Goal: Information Seeking & Learning: Find specific page/section

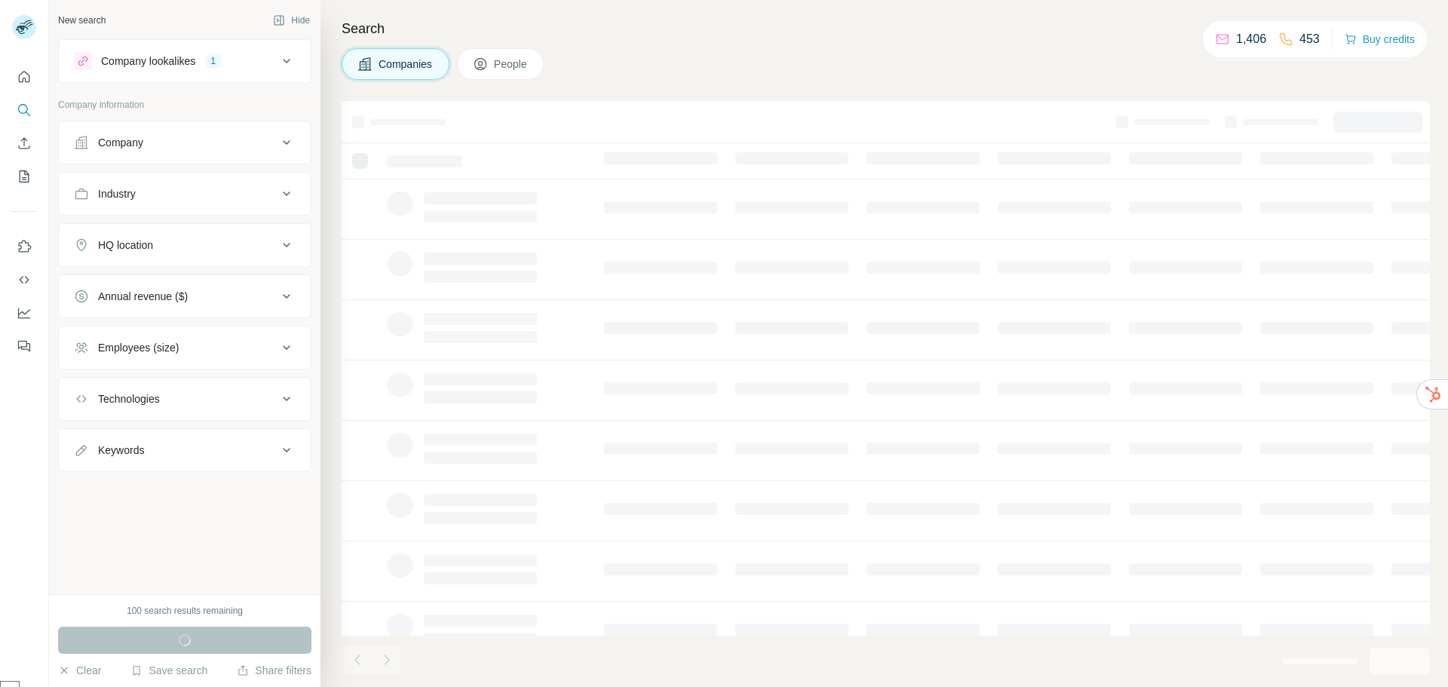
select select "******"
click at [134, 244] on div "HQ location" at bounding box center [125, 245] width 55 height 15
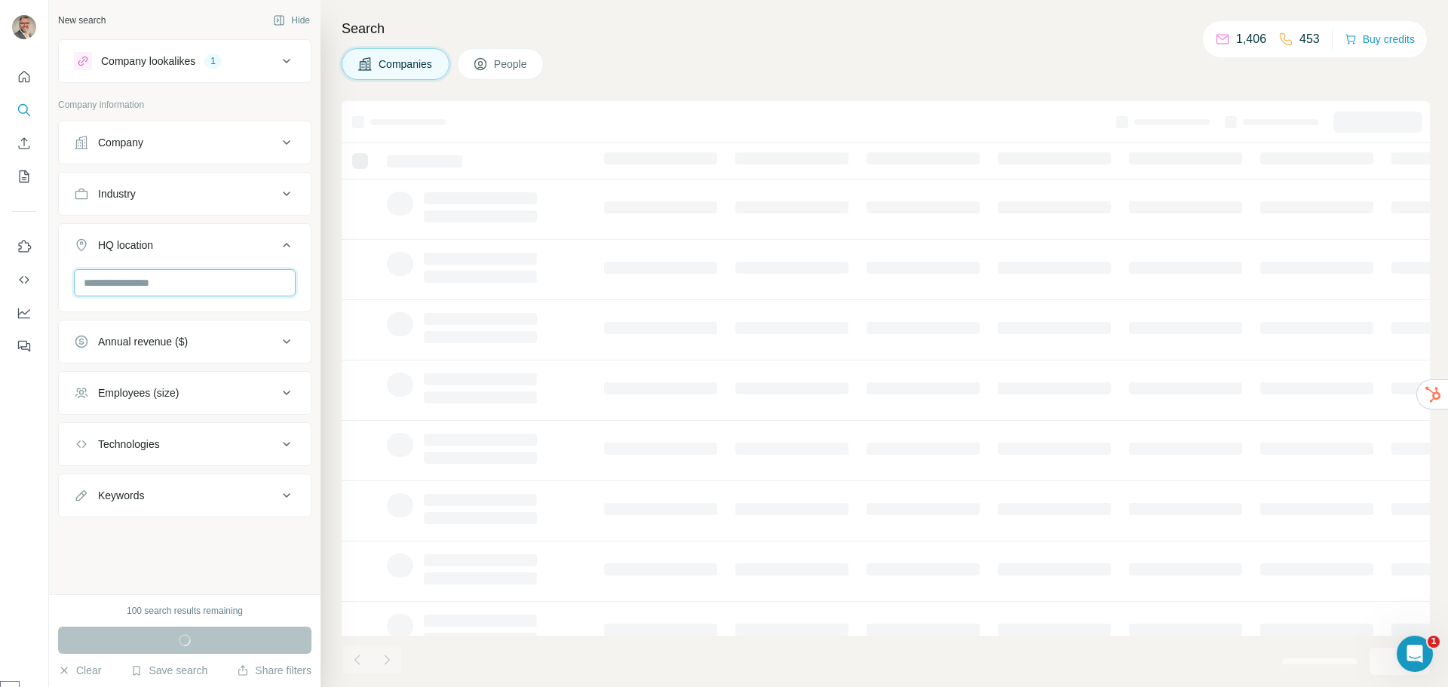
click at [97, 287] on input "text" at bounding box center [185, 282] width 222 height 27
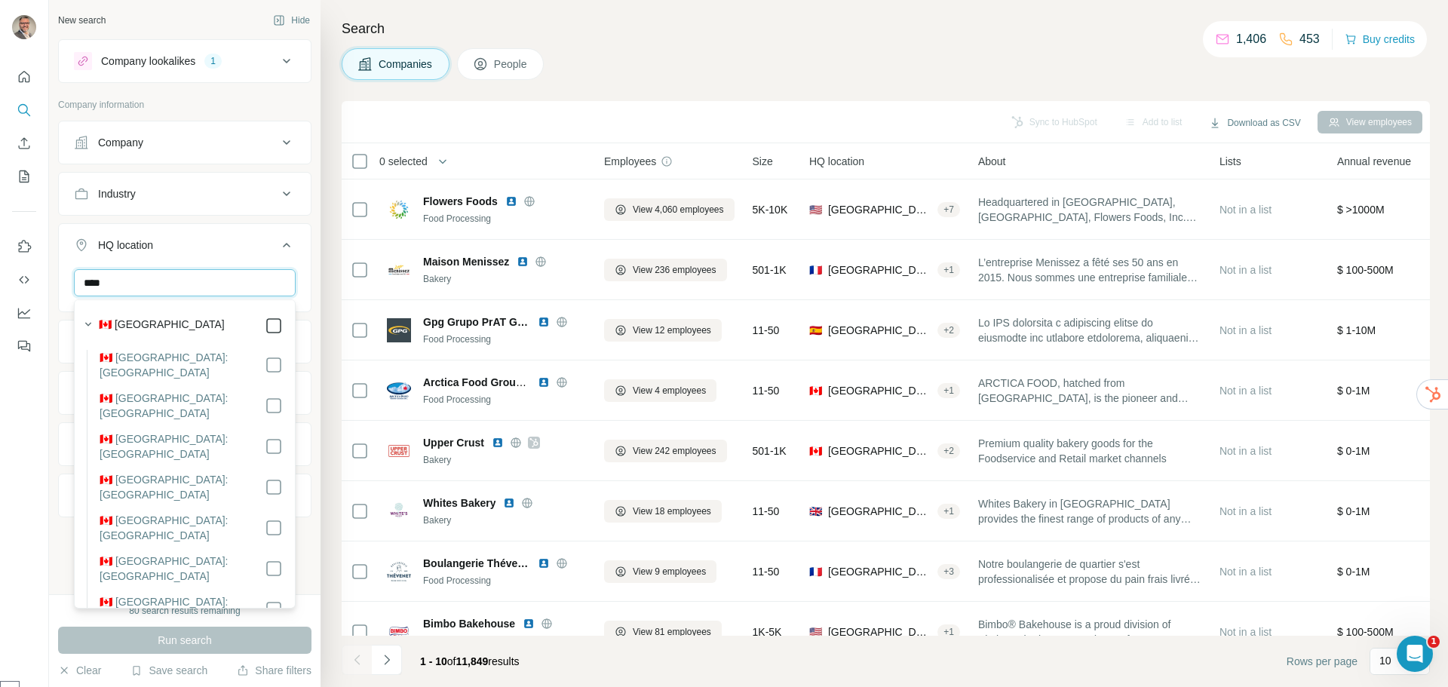
type input "****"
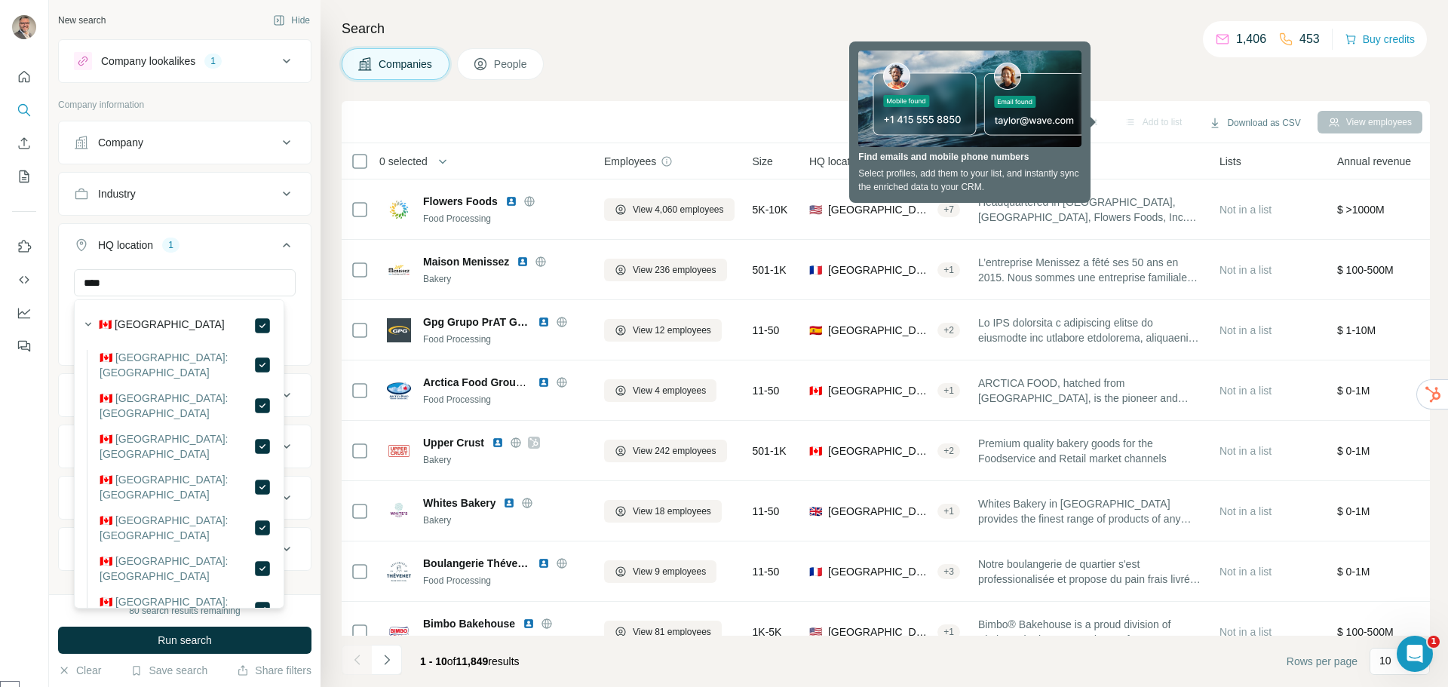
click at [696, 14] on div "Search Companies People Sync to HubSpot Add to list Download as CSV View employ…" at bounding box center [885, 343] width 1128 height 687
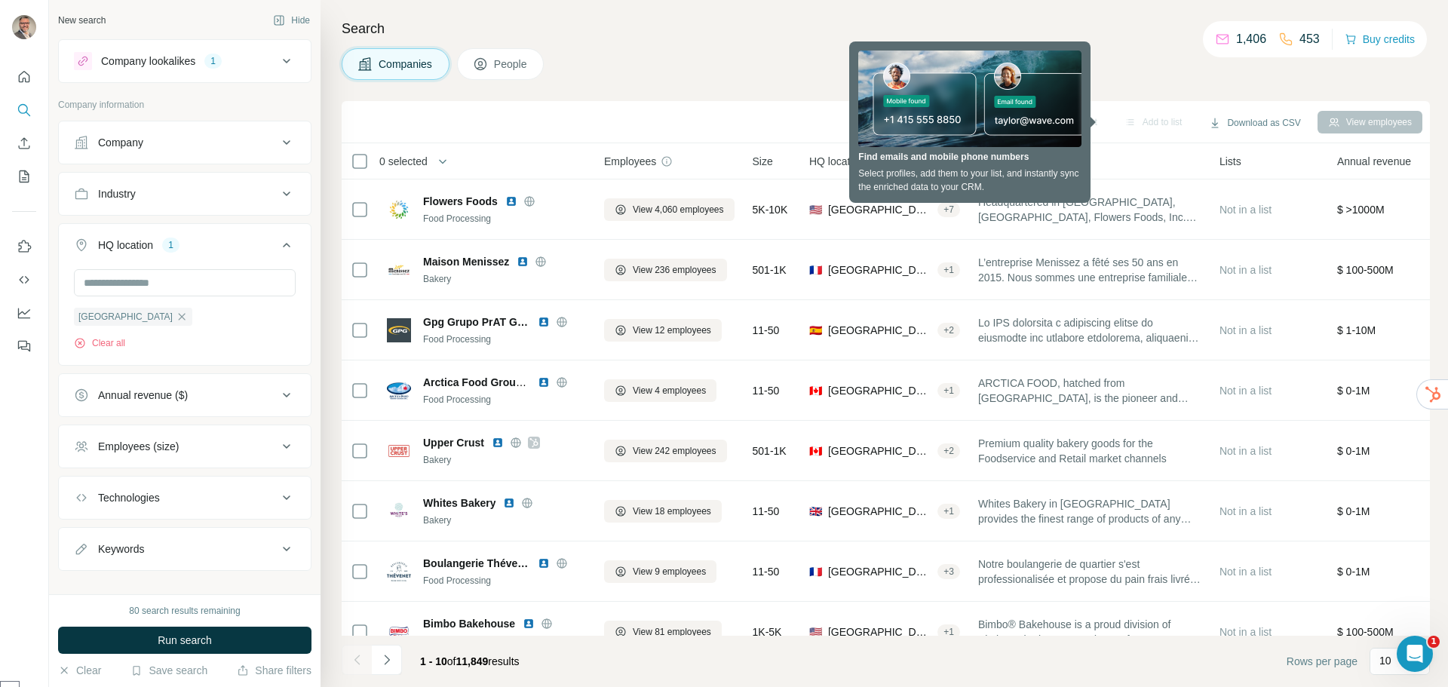
drag, startPoint x: 623, startPoint y: 26, endPoint x: 633, endPoint y: 29, distance: 10.1
click at [622, 26] on h4 "Search" at bounding box center [886, 28] width 1088 height 21
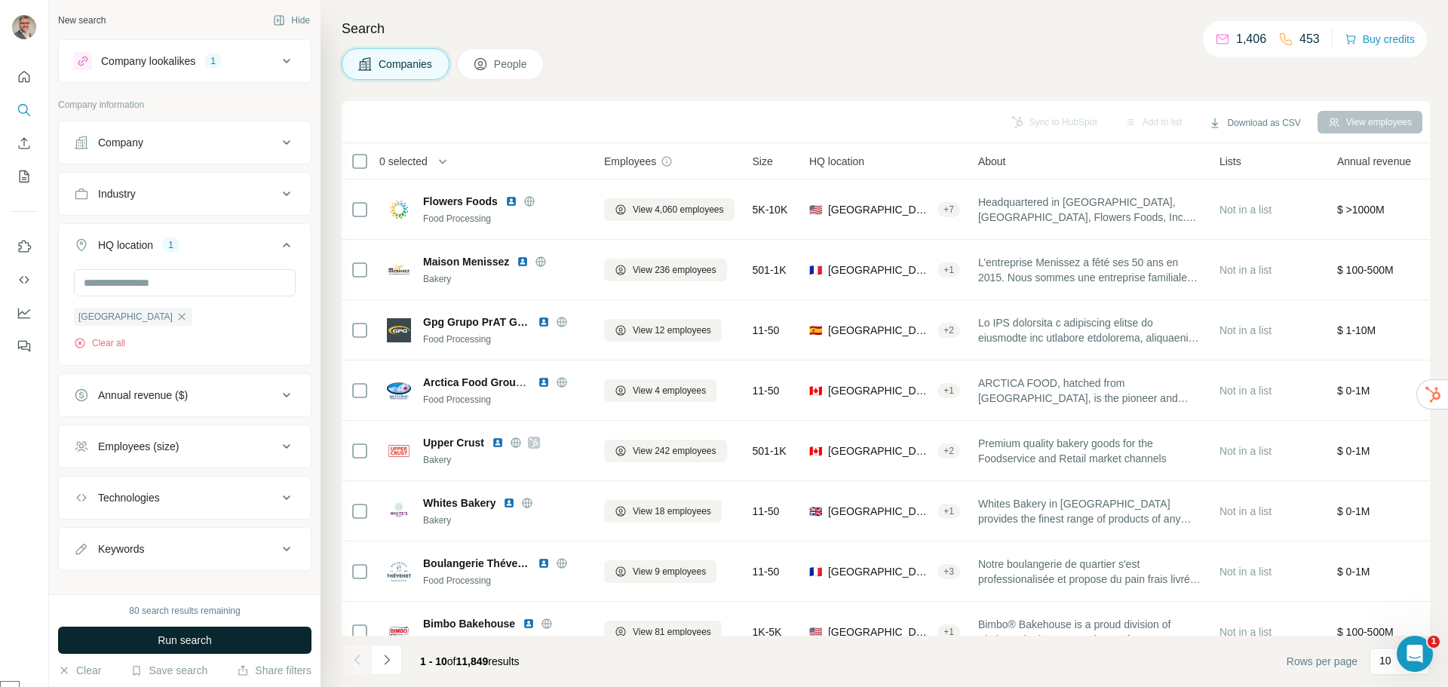
click at [168, 647] on span "Run search" at bounding box center [185, 640] width 54 height 15
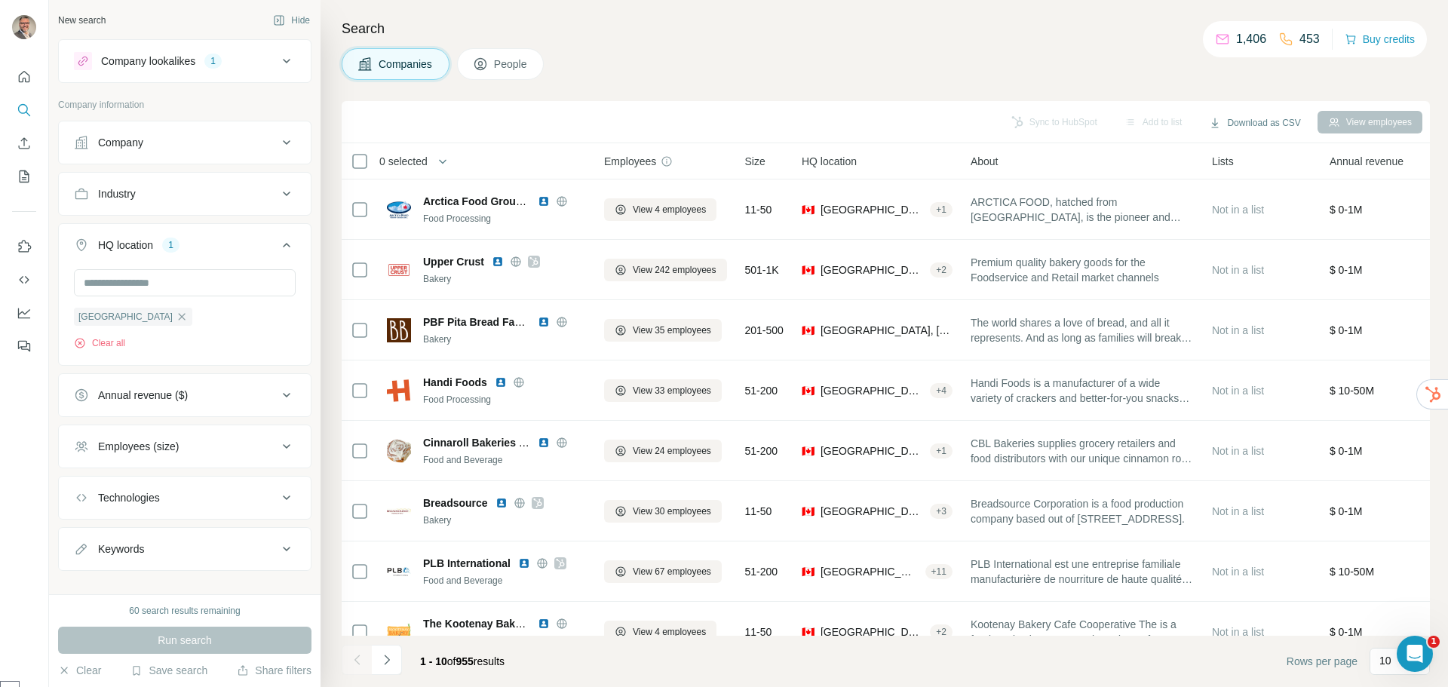
click at [147, 452] on div "Employees (size)" at bounding box center [138, 446] width 81 height 15
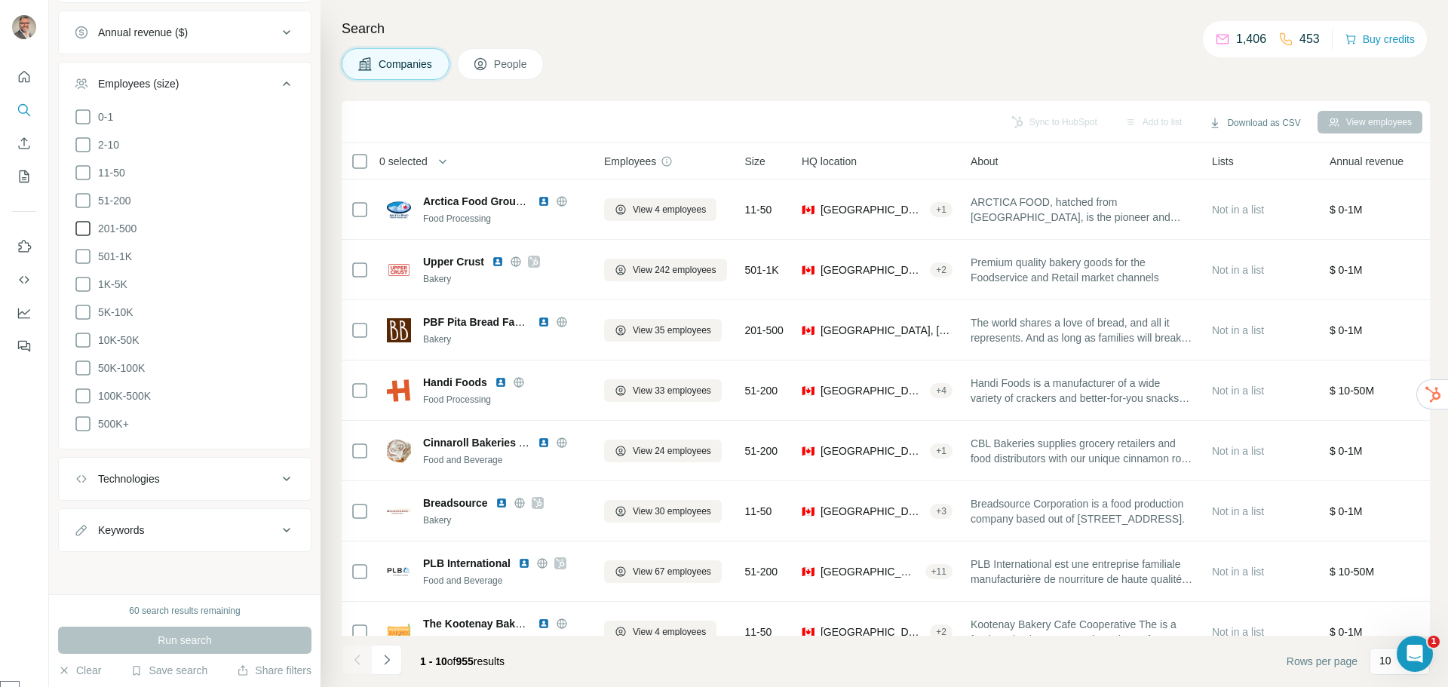
drag, startPoint x: 79, startPoint y: 202, endPoint x: 78, endPoint y: 230, distance: 27.9
click at [79, 205] on icon at bounding box center [83, 201] width 18 height 18
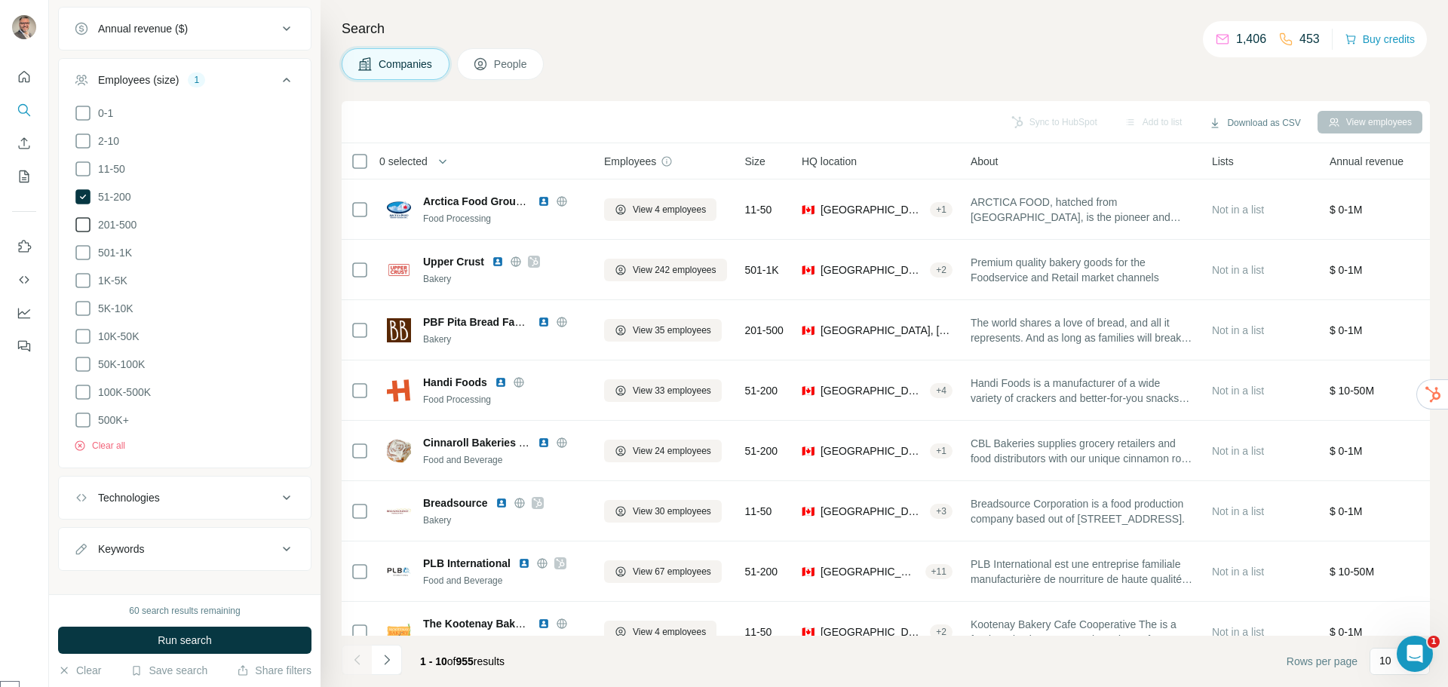
click at [78, 230] on icon at bounding box center [83, 225] width 18 height 18
drag, startPoint x: 81, startPoint y: 254, endPoint x: 83, endPoint y: 278, distance: 23.5
click at [79, 258] on icon at bounding box center [83, 253] width 18 height 18
click at [83, 283] on icon at bounding box center [83, 281] width 18 height 18
click at [86, 313] on icon at bounding box center [83, 308] width 18 height 18
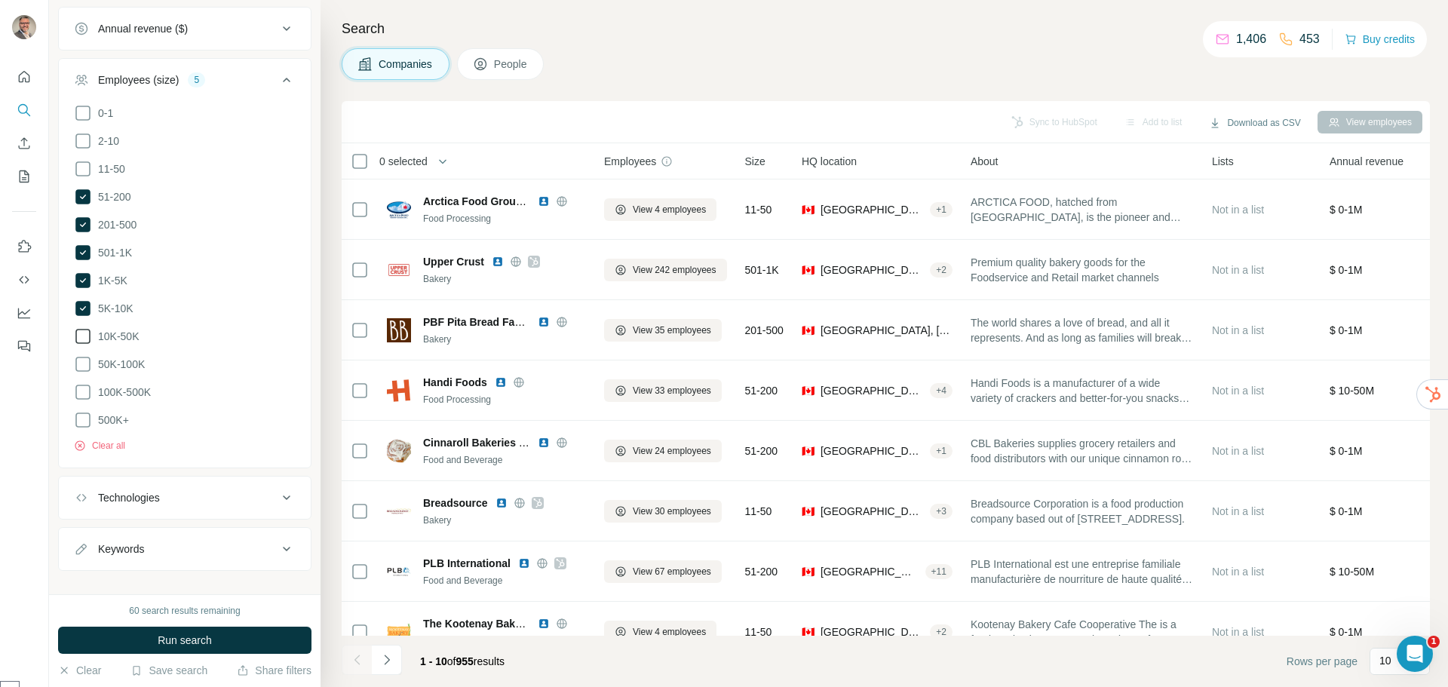
click at [84, 345] on icon at bounding box center [83, 336] width 18 height 18
click at [83, 343] on icon at bounding box center [82, 336] width 15 height 15
click at [81, 361] on icon at bounding box center [83, 364] width 18 height 18
click at [84, 345] on icon at bounding box center [83, 336] width 18 height 18
click at [84, 395] on icon at bounding box center [83, 392] width 18 height 18
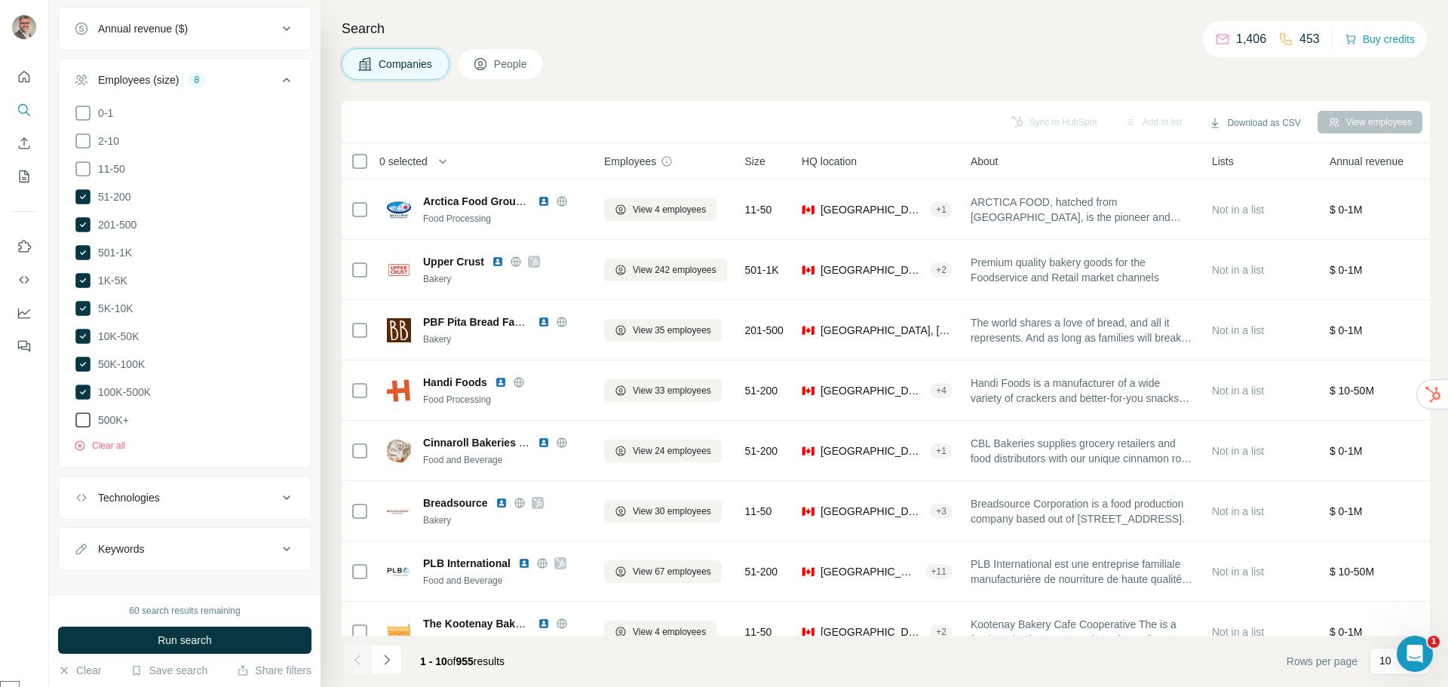
click at [79, 429] on icon at bounding box center [83, 420] width 18 height 18
click at [181, 645] on span "Run search" at bounding box center [185, 640] width 54 height 15
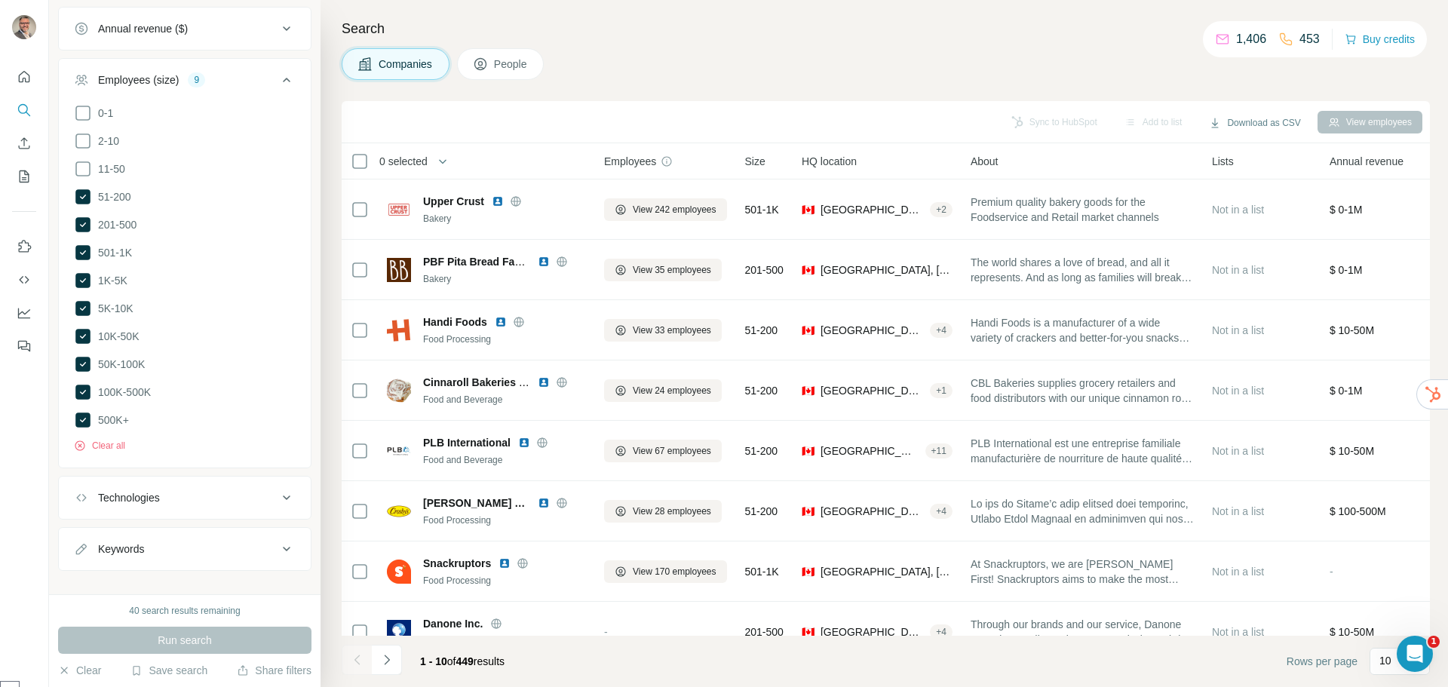
click at [279, 83] on icon at bounding box center [287, 80] width 18 height 18
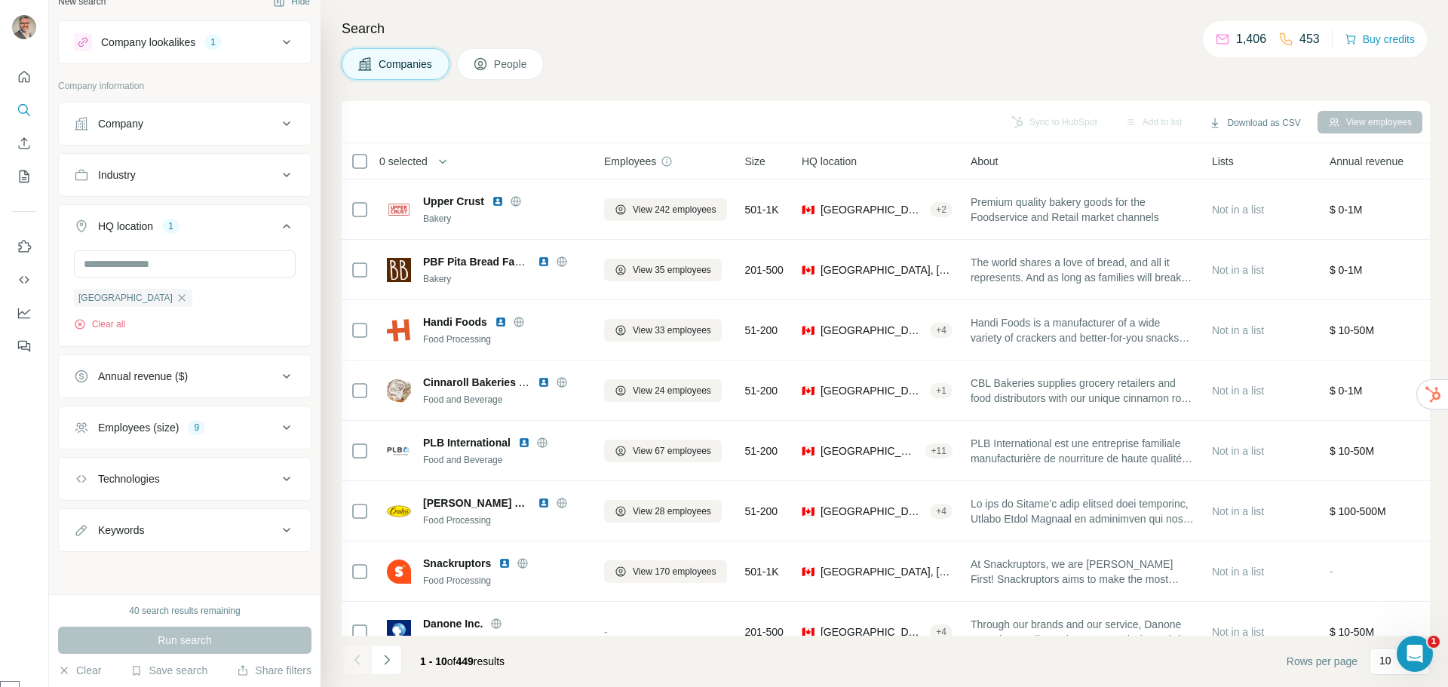
scroll to position [23, 0]
click at [215, 169] on div "Industry" at bounding box center [176, 174] width 204 height 15
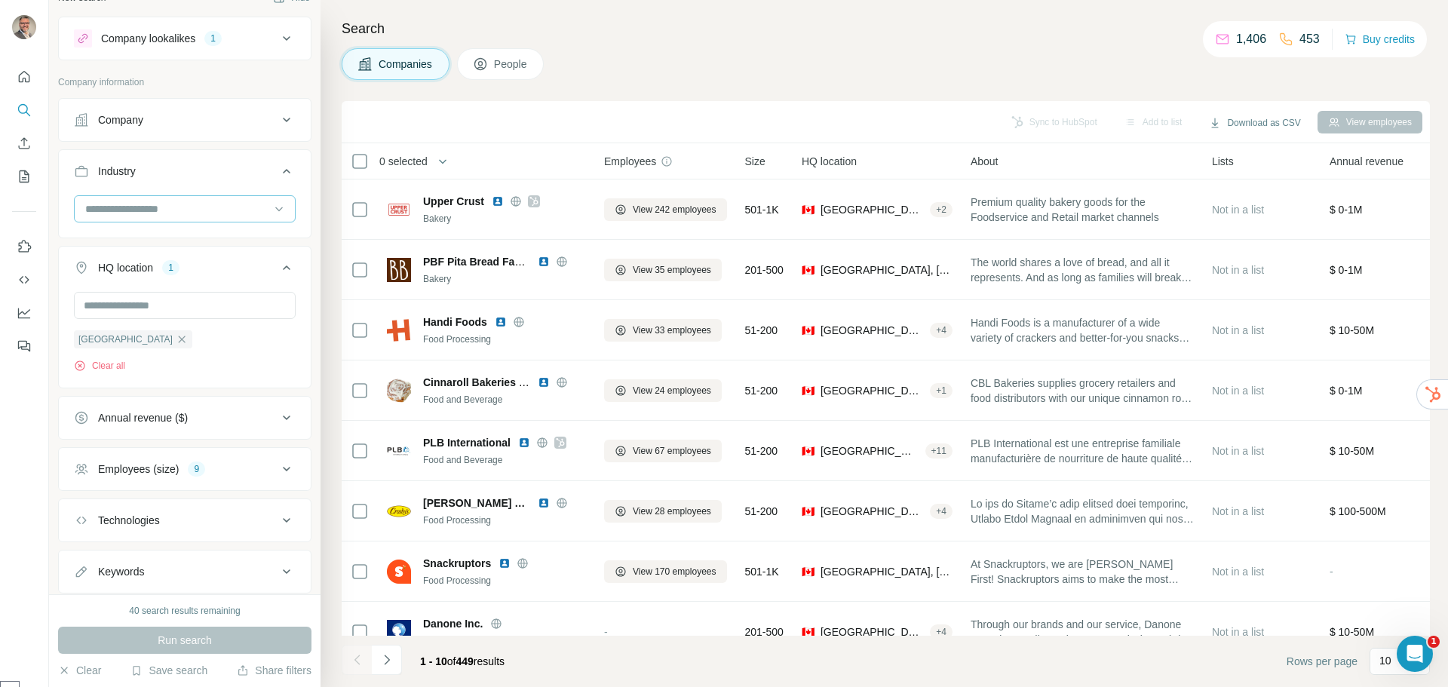
click at [158, 201] on input at bounding box center [177, 209] width 186 height 17
type input "**"
click at [120, 298] on p "Bakery" at bounding box center [103, 297] width 33 height 15
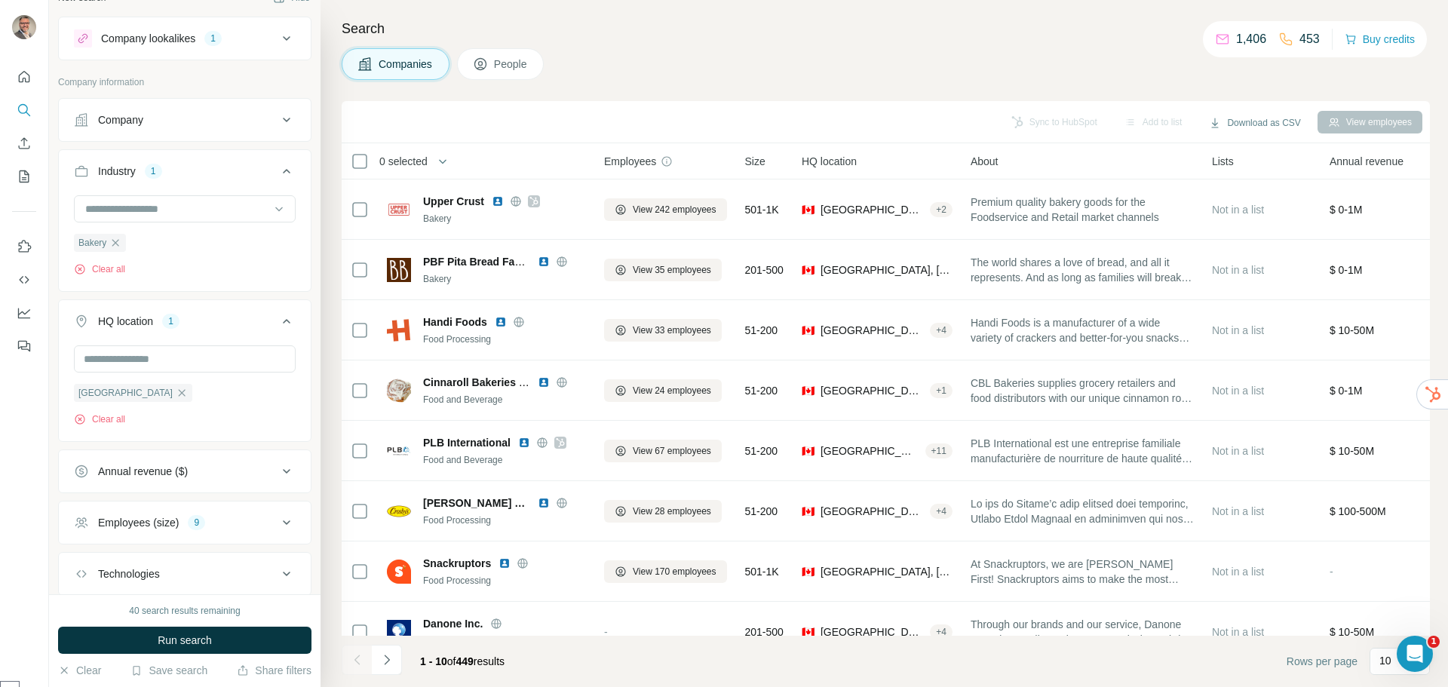
click at [165, 479] on div "Annual revenue ($)" at bounding box center [143, 471] width 90 height 15
click at [78, 566] on icon at bounding box center [83, 560] width 18 height 18
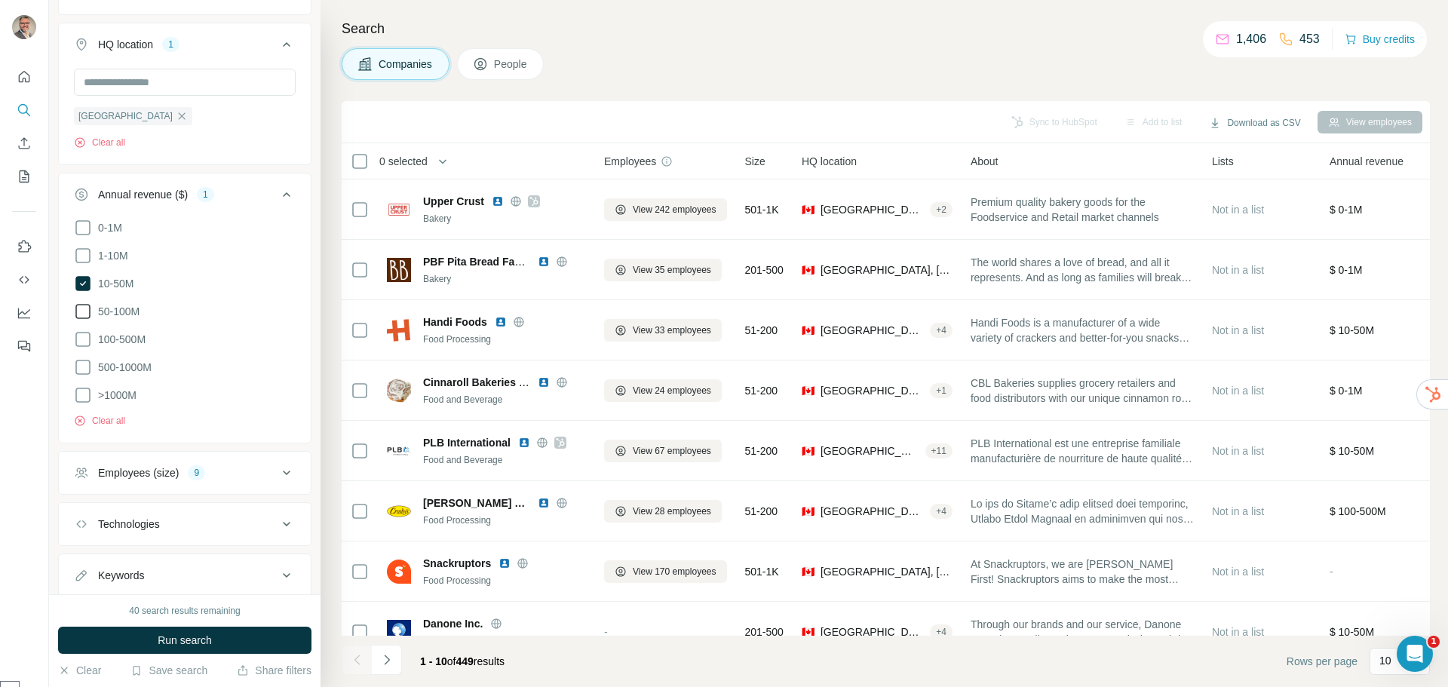
click at [82, 318] on icon at bounding box center [83, 311] width 18 height 18
drag, startPoint x: 82, startPoint y: 345, endPoint x: 80, endPoint y: 364, distance: 19.7
click at [82, 347] on icon at bounding box center [83, 339] width 18 height 18
drag, startPoint x: 80, startPoint y: 373, endPoint x: 78, endPoint y: 400, distance: 26.4
click at [80, 374] on icon at bounding box center [83, 367] width 18 height 18
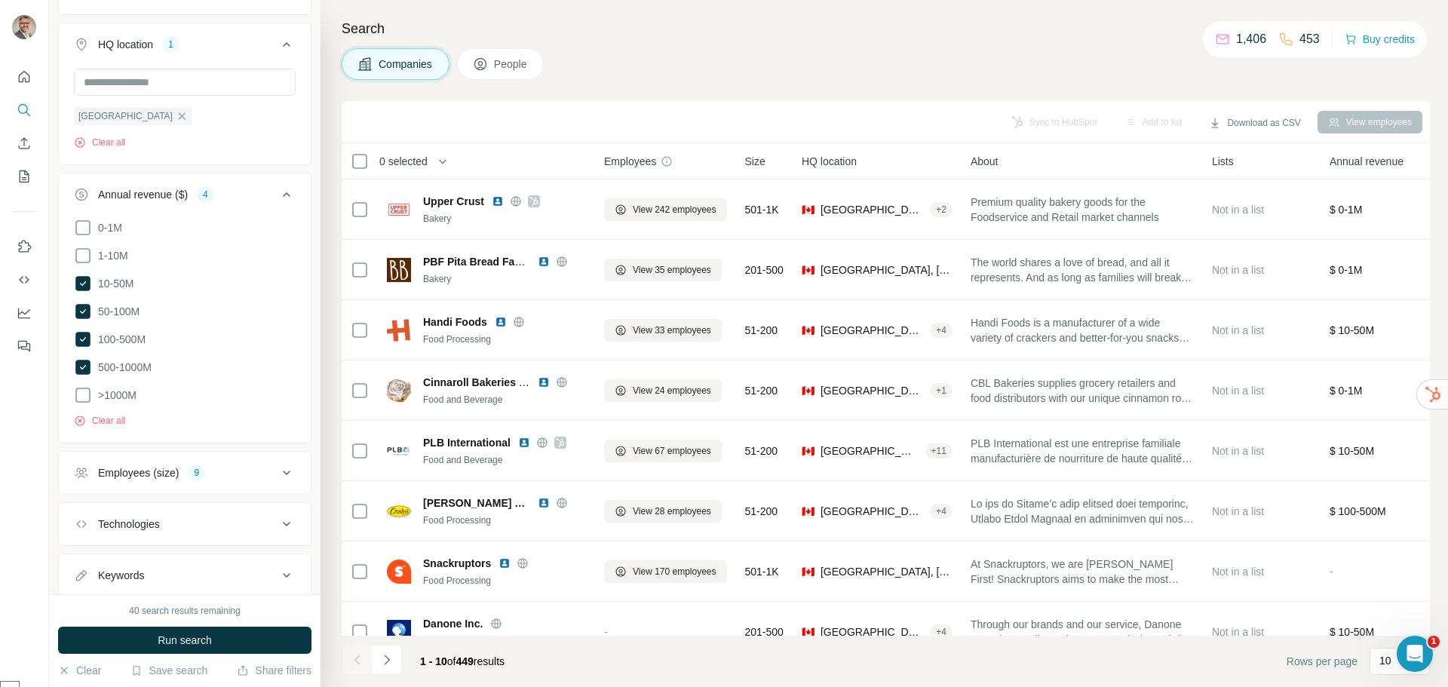
drag, startPoint x: 78, startPoint y: 400, endPoint x: 141, endPoint y: 563, distance: 174.5
click at [78, 401] on icon at bounding box center [83, 395] width 18 height 18
click at [180, 632] on button "Run search" at bounding box center [184, 640] width 253 height 27
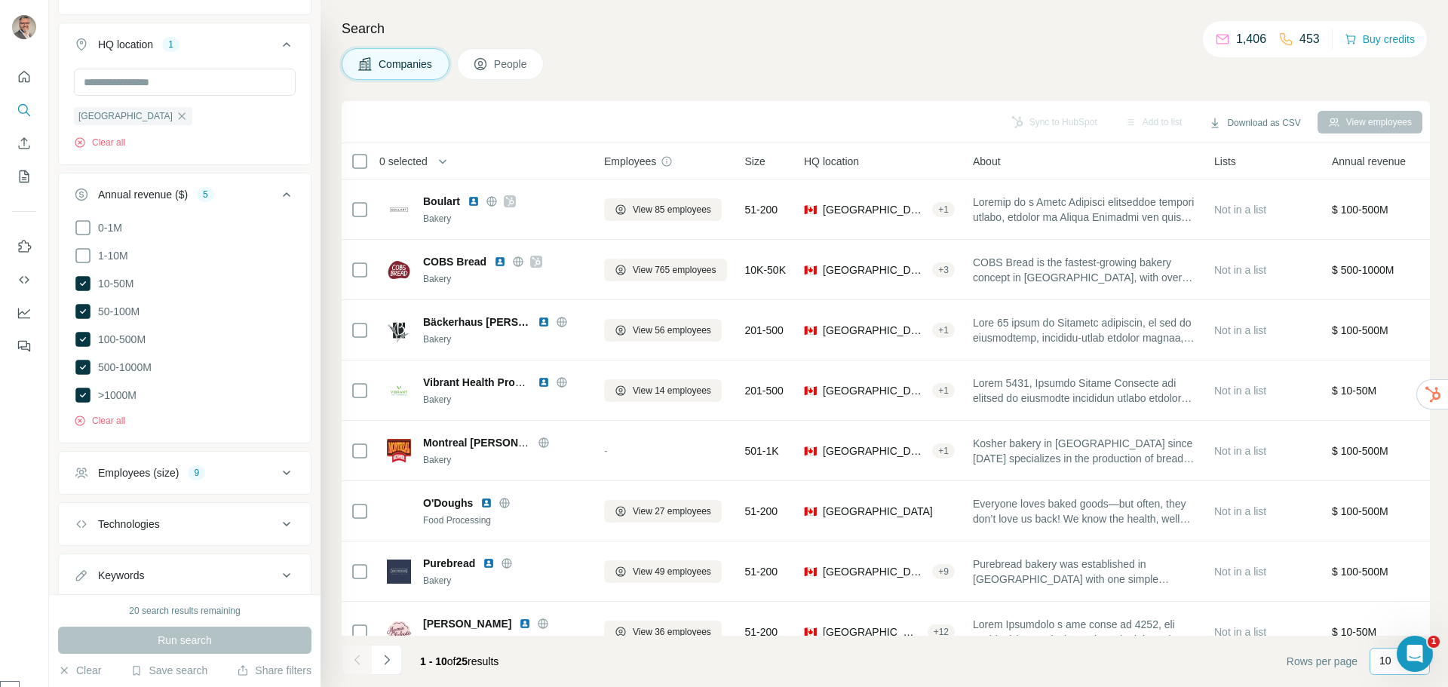
click at [1385, 667] on div "10" at bounding box center [1398, 662] width 38 height 26
click at [1389, 540] on p "60" at bounding box center [1388, 543] width 12 height 15
click at [180, 640] on div "Run search" at bounding box center [184, 640] width 253 height 27
drag, startPoint x: 84, startPoint y: 284, endPoint x: 81, endPoint y: 311, distance: 27.4
click at [84, 284] on icon at bounding box center [82, 283] width 15 height 15
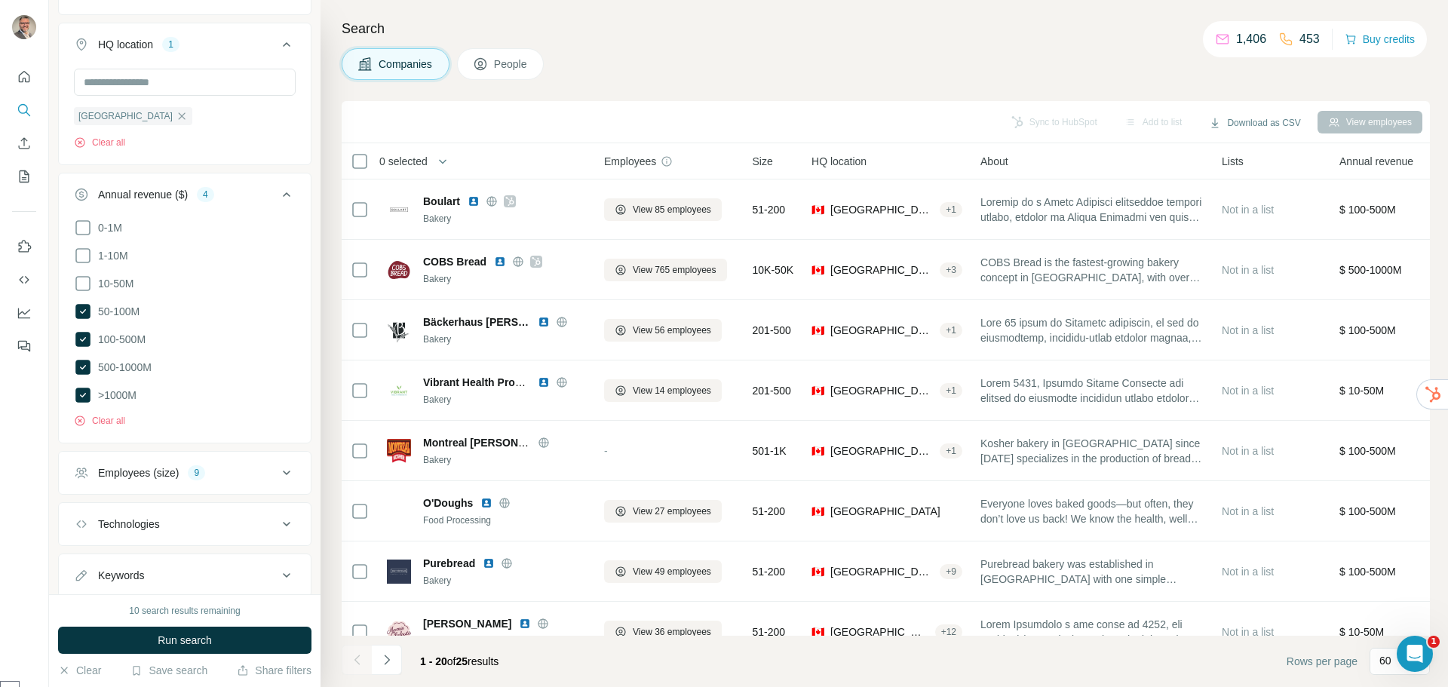
drag, startPoint x: 80, startPoint y: 323, endPoint x: 81, endPoint y: 356, distance: 33.2
click at [79, 319] on icon at bounding box center [82, 311] width 15 height 15
click at [81, 398] on icon at bounding box center [82, 395] width 15 height 15
click at [81, 374] on icon at bounding box center [82, 367] width 15 height 15
click at [84, 342] on icon at bounding box center [83, 339] width 6 height 5
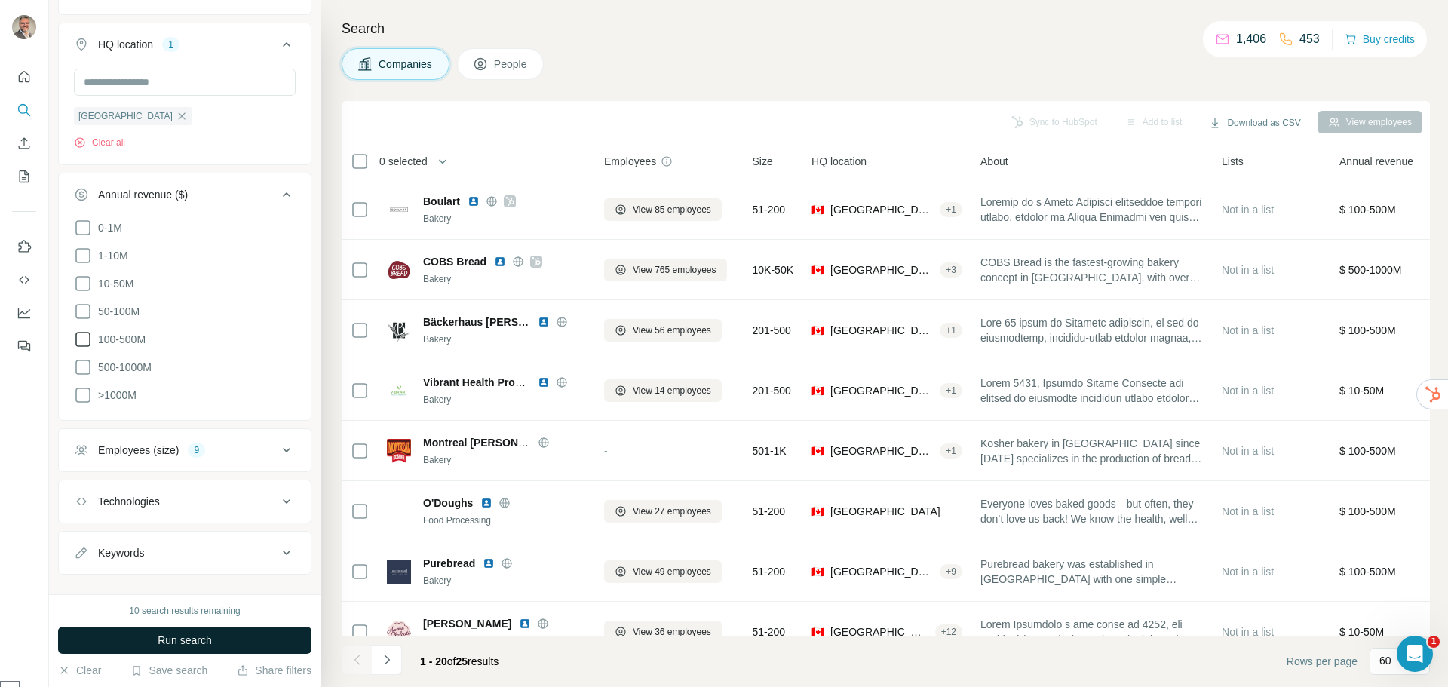
click at [175, 638] on span "Run search" at bounding box center [185, 640] width 54 height 15
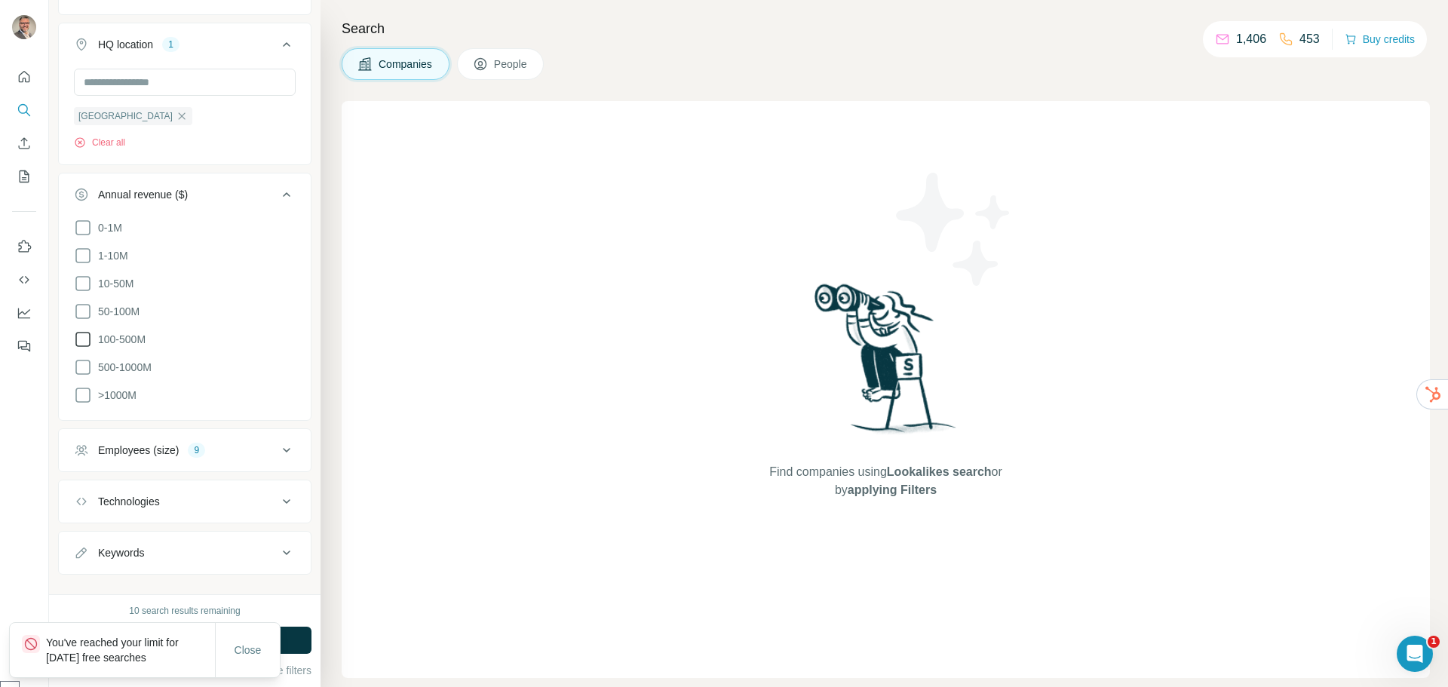
click at [777, 18] on h4 "Search" at bounding box center [886, 28] width 1088 height 21
click at [253, 653] on span "Close" at bounding box center [248, 650] width 27 height 15
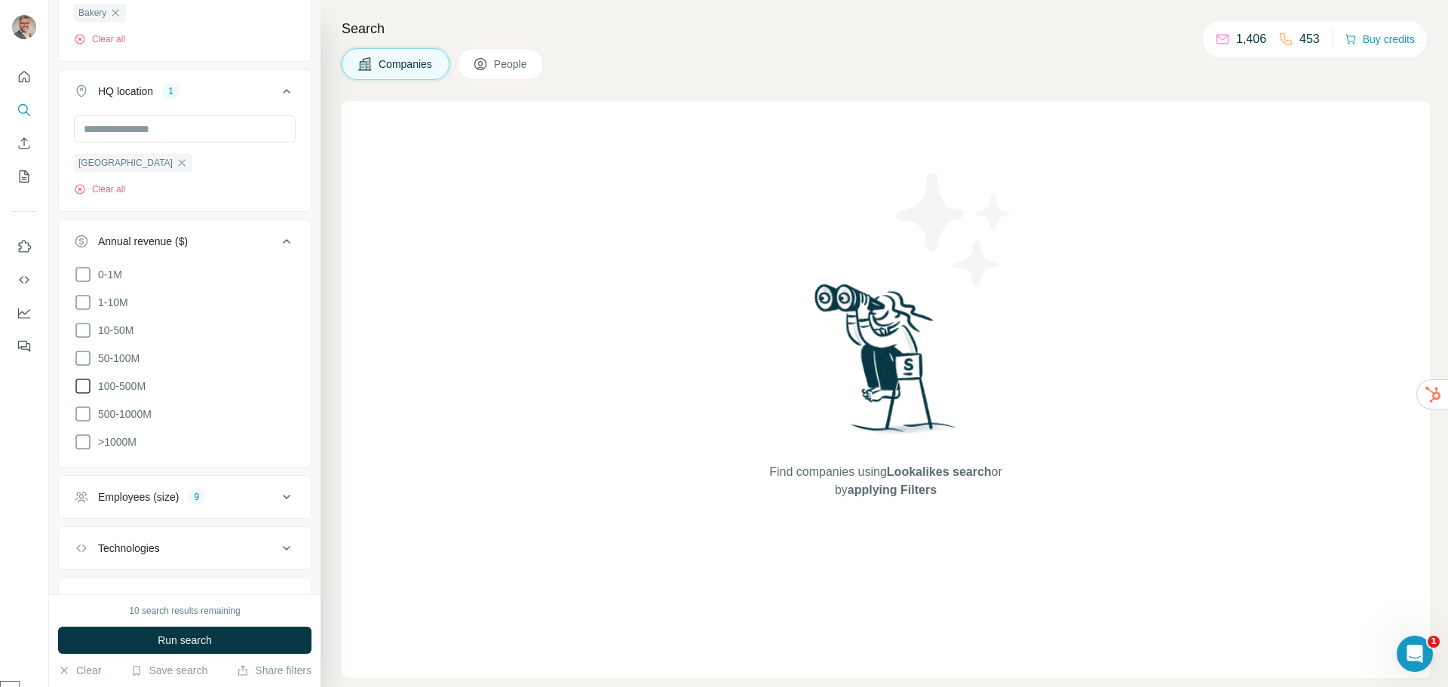
scroll to position [277, 0]
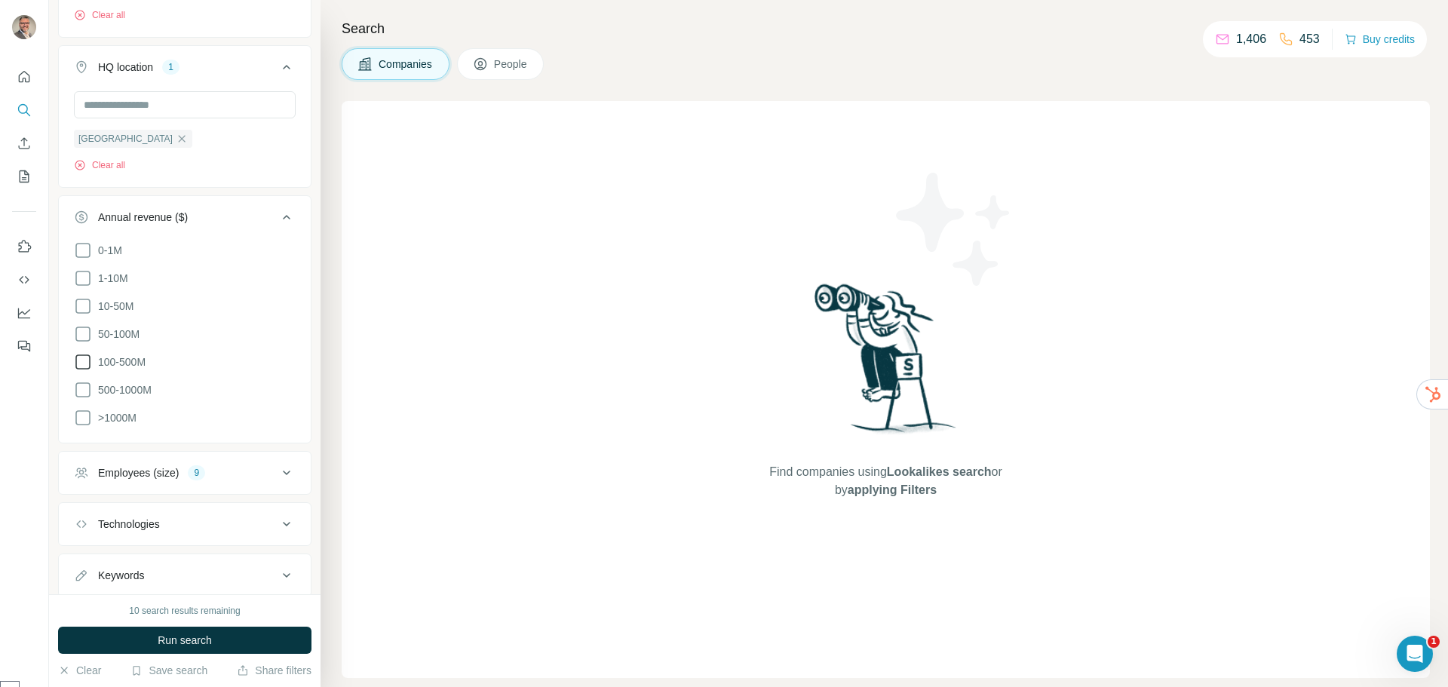
drag, startPoint x: 80, startPoint y: 672, endPoint x: 150, endPoint y: 44, distance: 631.4
click at [35, 188] on div "New search Hide Company lookalikes 1 Company information Company Industry 1 Bak…" at bounding box center [724, 343] width 1448 height 687
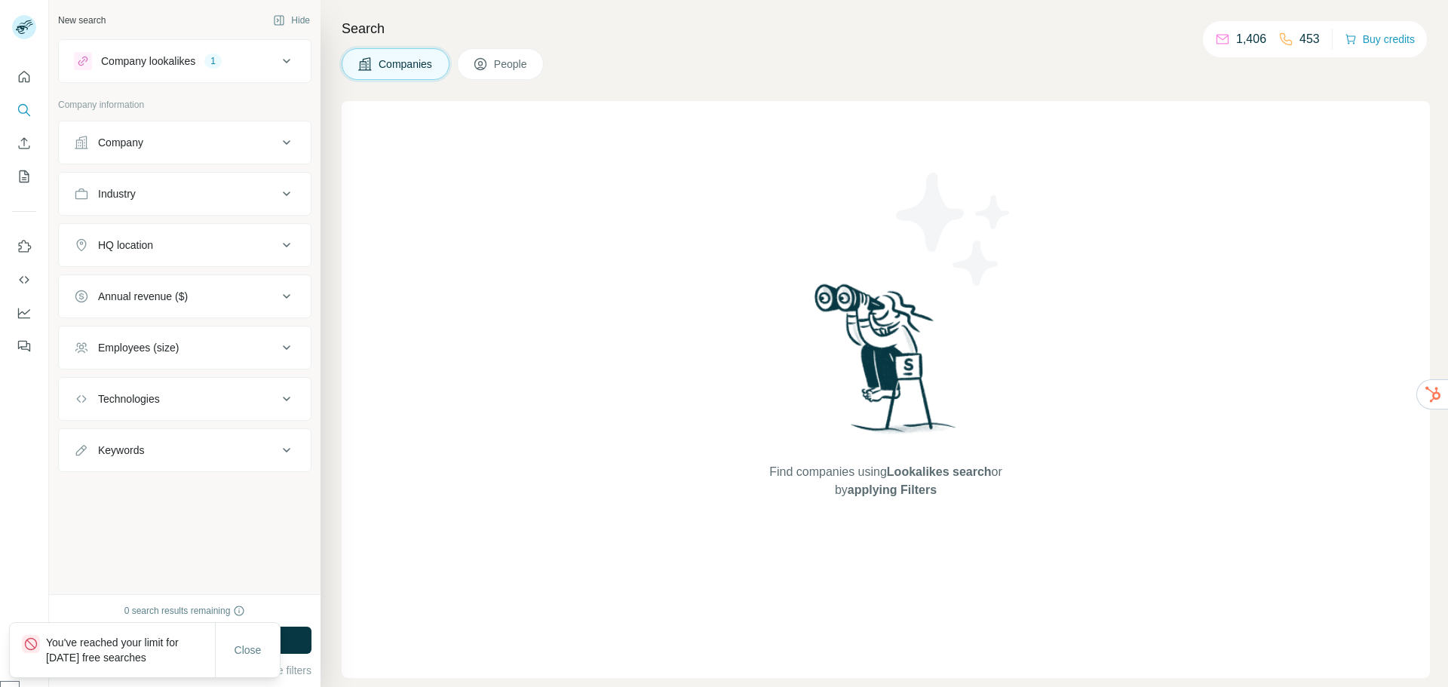
select select "******"
